Goal: Information Seeking & Learning: Learn about a topic

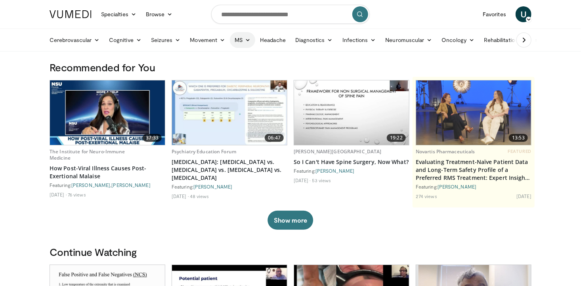
click at [245, 39] on icon at bounding box center [248, 40] width 6 height 6
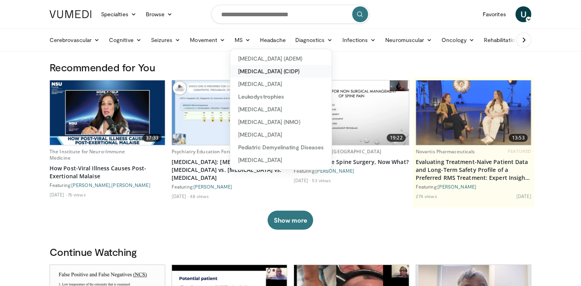
click at [260, 71] on link "[MEDICAL_DATA] (CIDP)" at bounding box center [280, 71] width 101 height 13
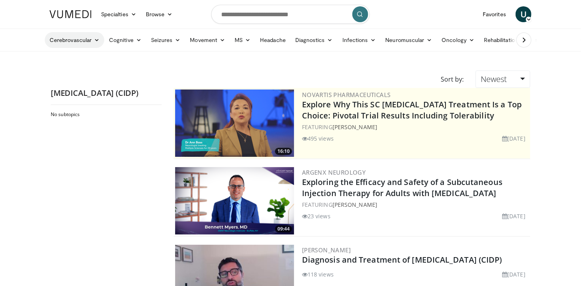
click at [69, 38] on link "Cerebrovascular" at bounding box center [74, 40] width 59 height 16
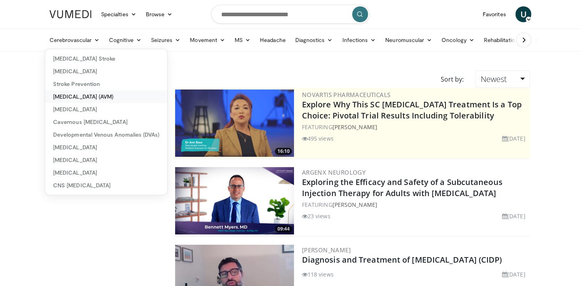
click at [84, 95] on link "[MEDICAL_DATA] (AVM)" at bounding box center [106, 96] width 122 height 13
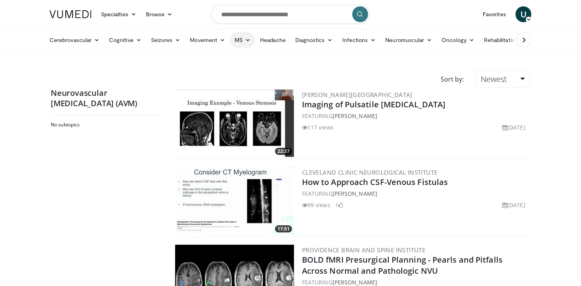
click at [238, 42] on link "MS" at bounding box center [242, 40] width 25 height 16
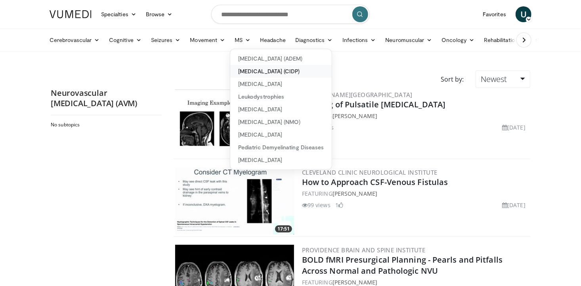
click at [246, 68] on link "[MEDICAL_DATA] (CIDP)" at bounding box center [280, 71] width 101 height 13
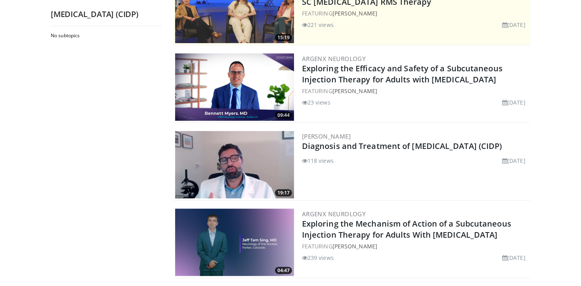
scroll to position [114, 0]
